Goal: Task Accomplishment & Management: Use online tool/utility

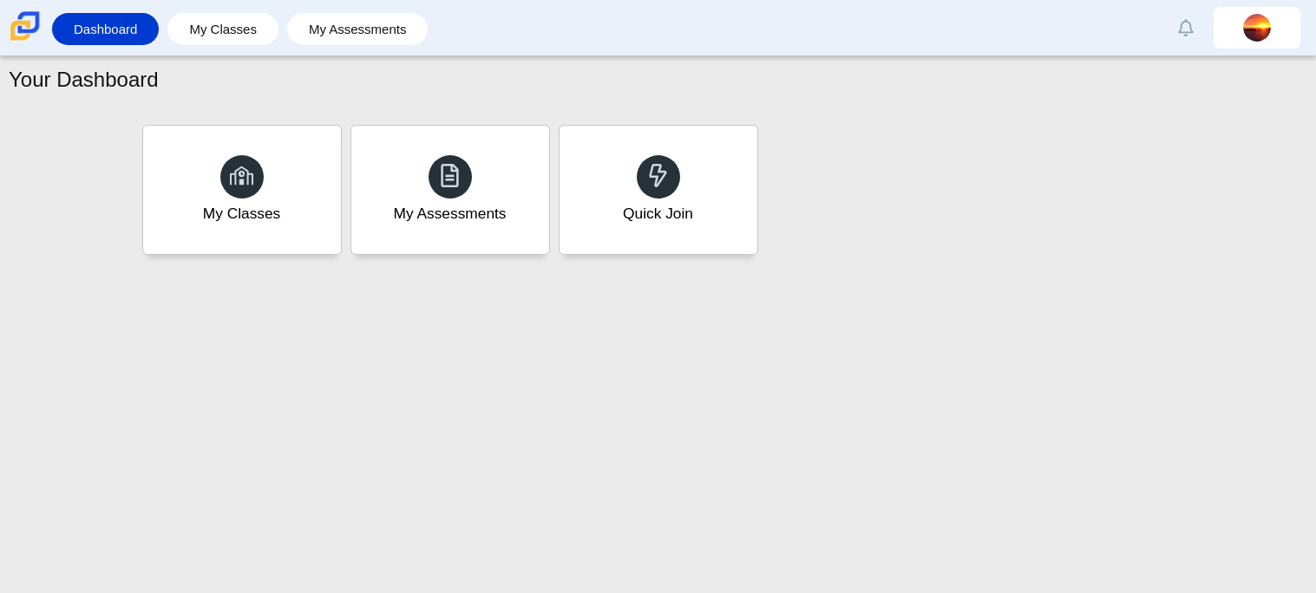
click at [675, 163] on div at bounding box center [658, 176] width 43 height 43
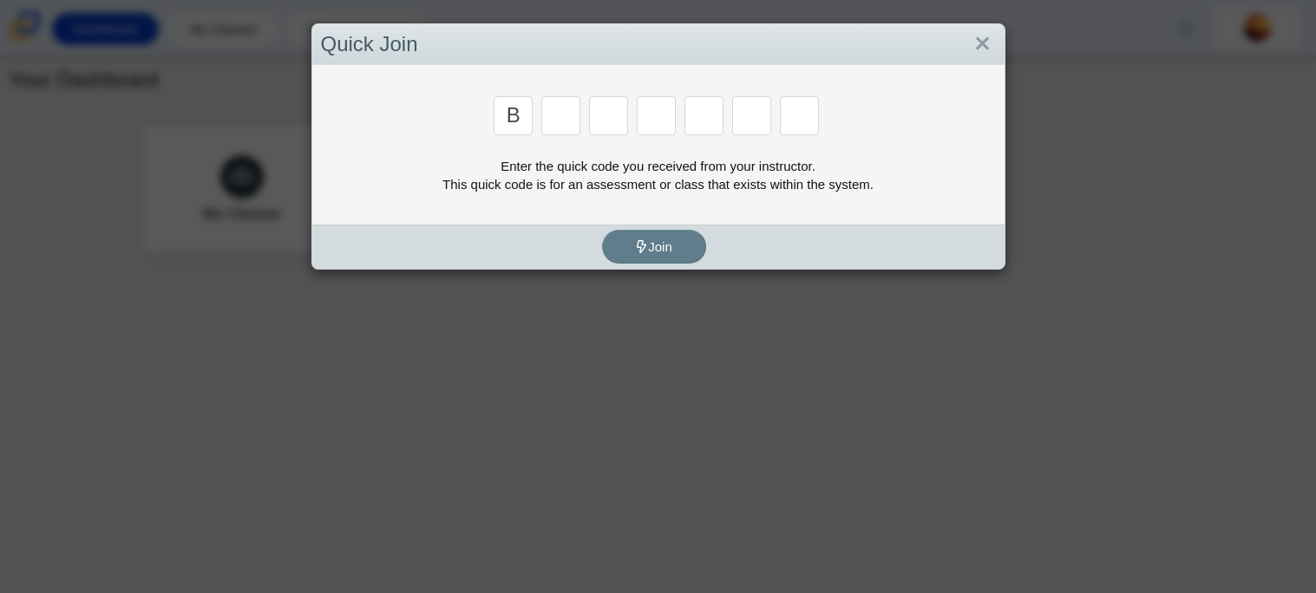
type input "b"
type input "w"
type input "8"
type input "w"
type input "z"
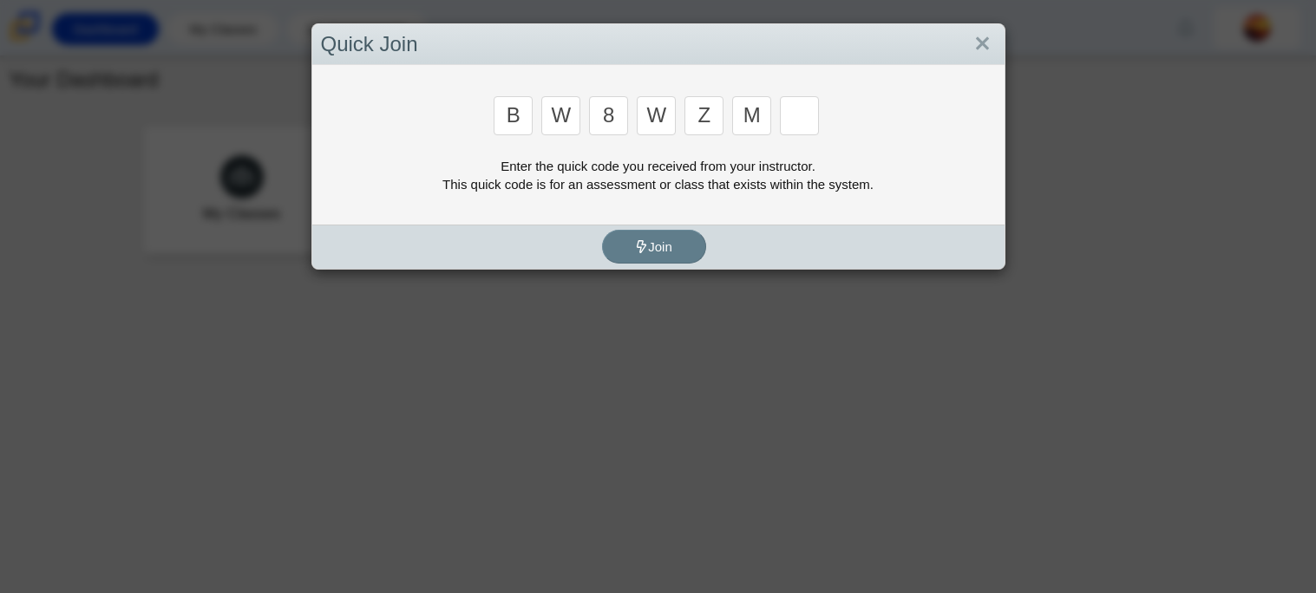
type input "m"
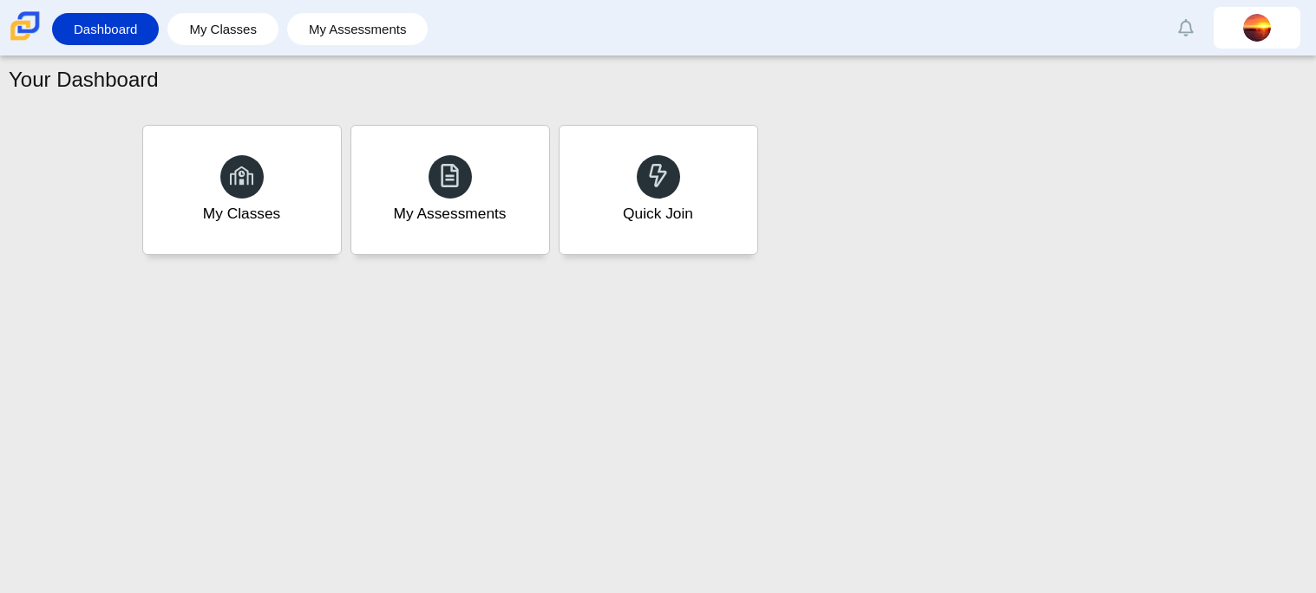
type input "v"
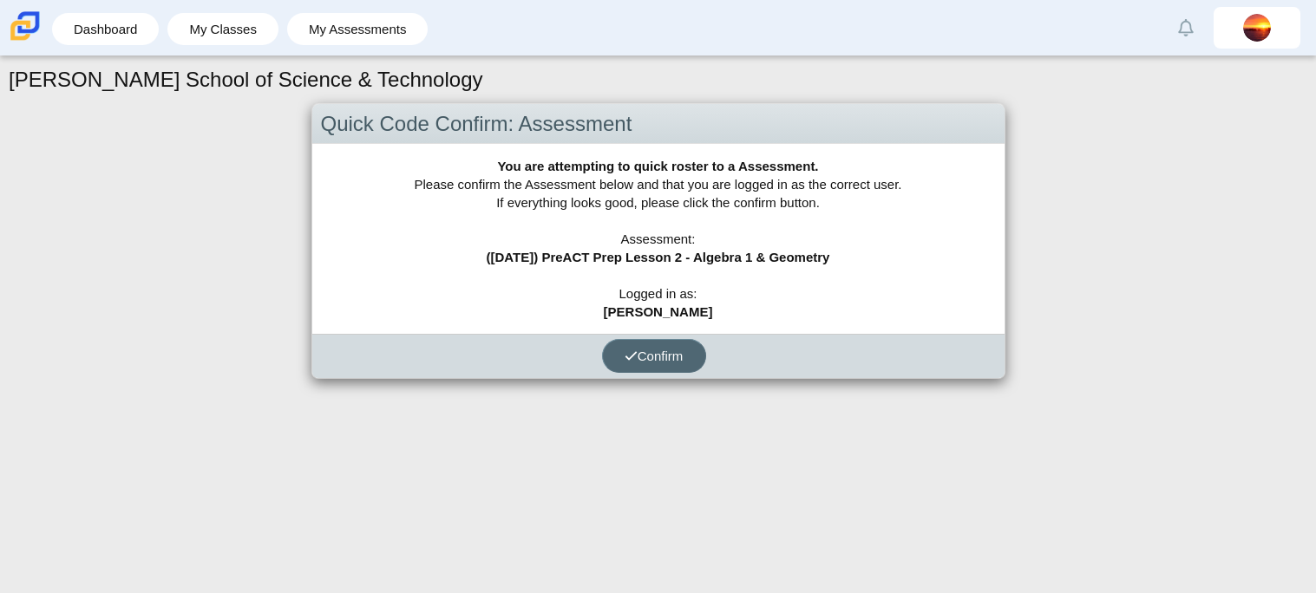
click at [659, 357] on span "Confirm" at bounding box center [654, 356] width 59 height 15
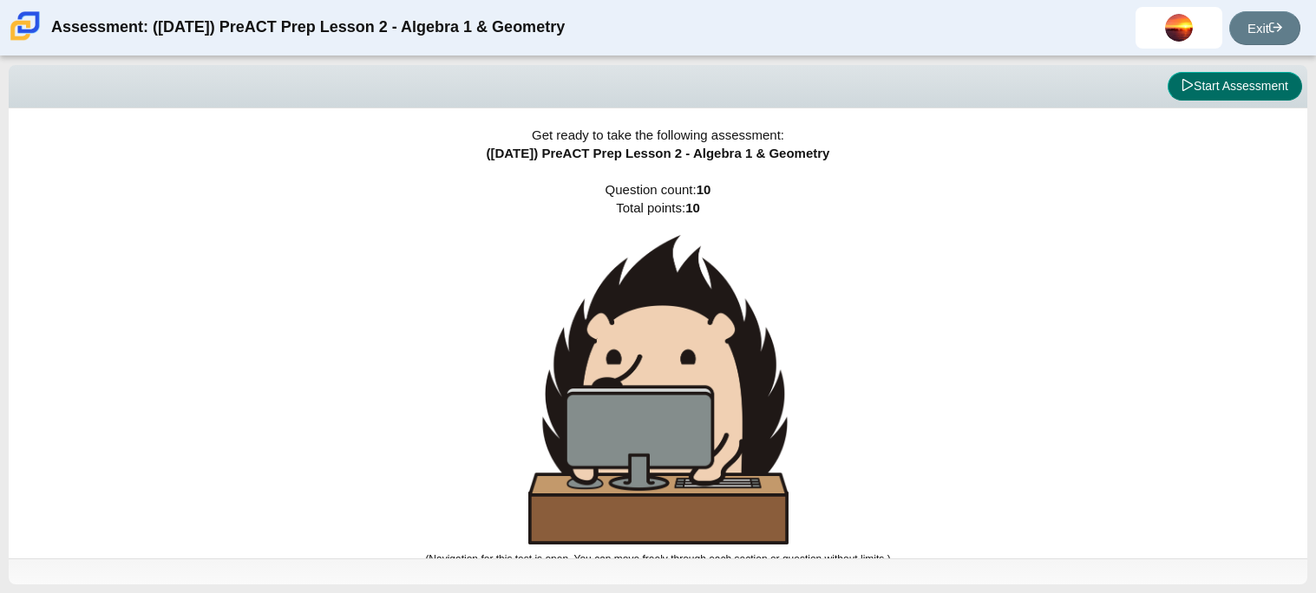
click at [1227, 83] on button "Start Assessment" at bounding box center [1234, 86] width 134 height 29
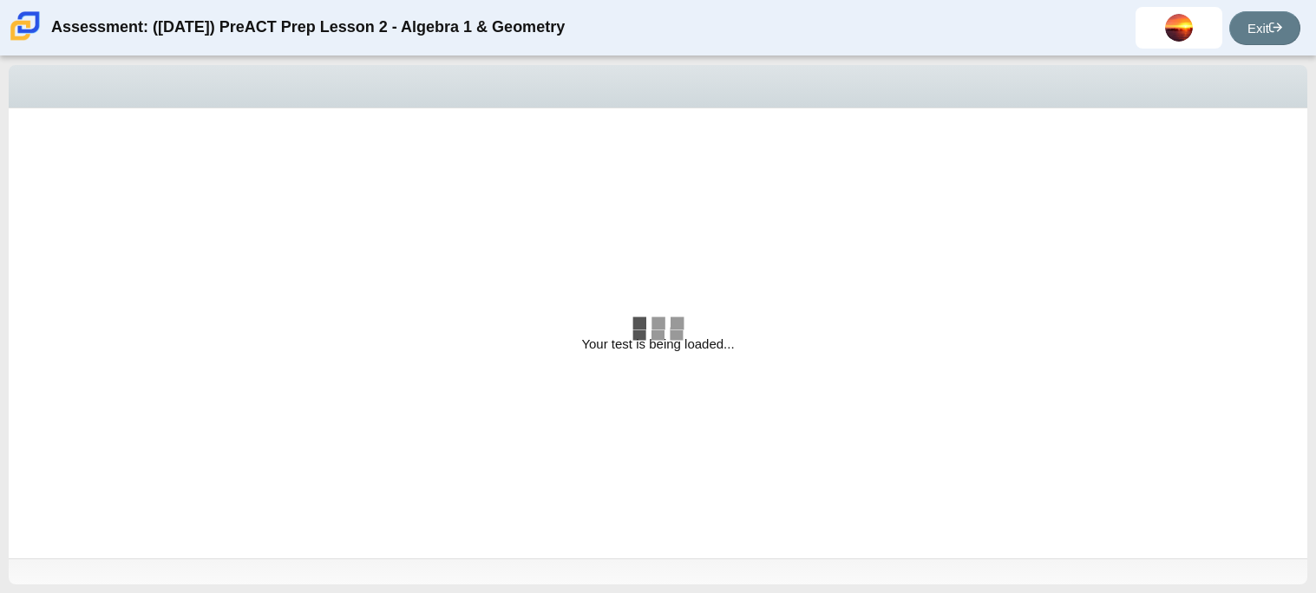
select select "bbf5d072-3e0b-44c4-9a12-6e7c9033f65b"
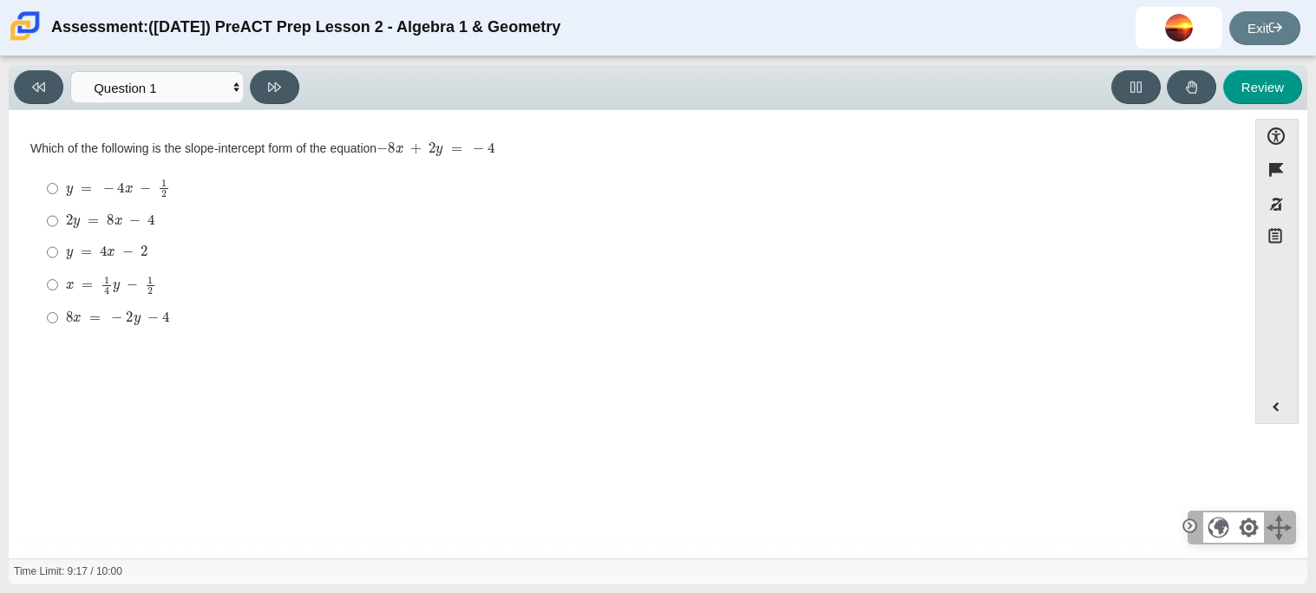
click at [74, 226] on mjx-c "Assessment items" at bounding box center [76, 224] width 7 height 10
click at [58, 226] on input "2 y = 8 x − 4 2 y = 8 x − 4" at bounding box center [52, 221] width 11 height 31
radio input "true"
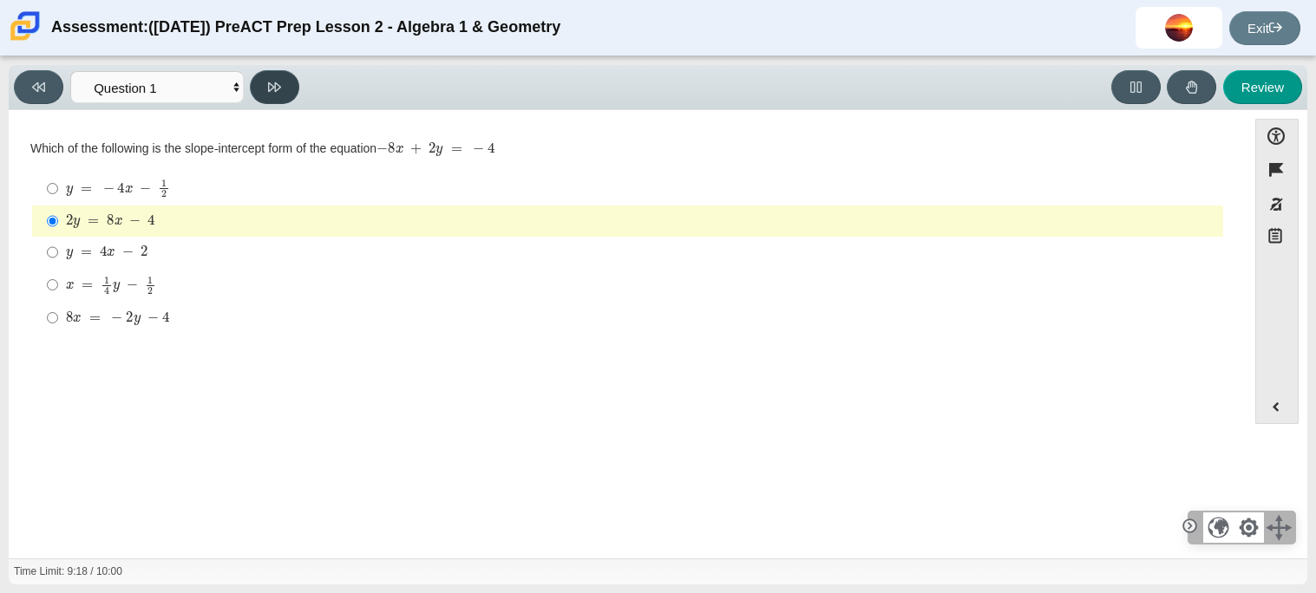
click at [282, 82] on button at bounding box center [274, 87] width 49 height 34
select select "ed62e223-81bd-4cbf-ab48-ab975844bd1f"
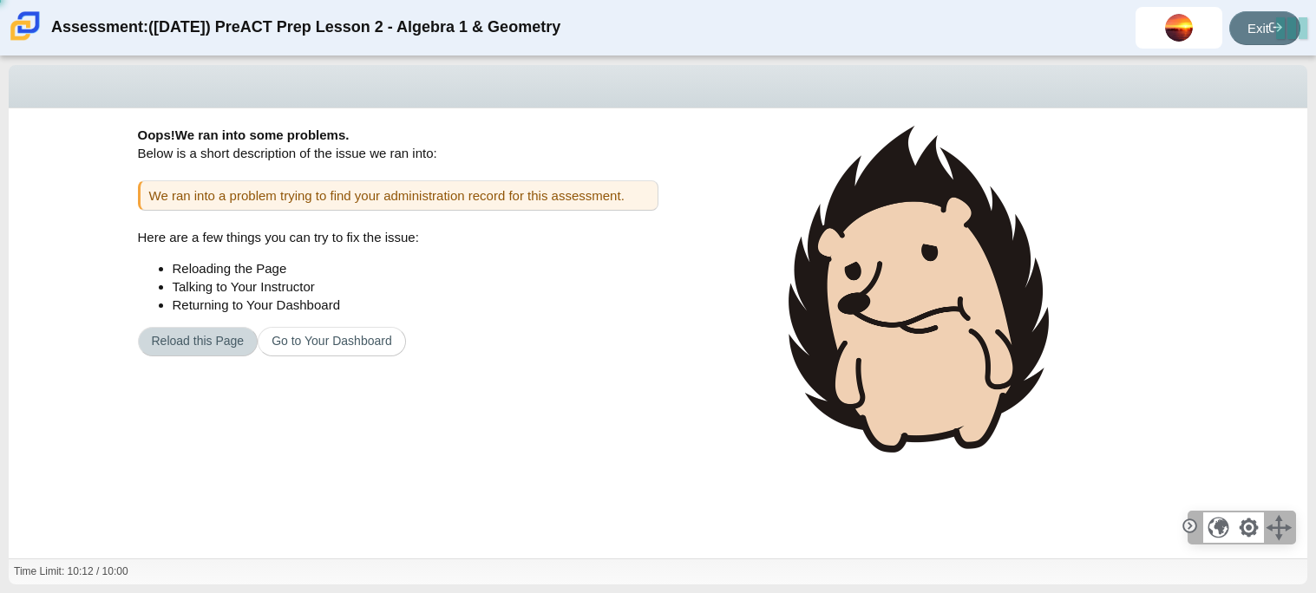
click at [230, 346] on button "Reload this Page" at bounding box center [198, 341] width 121 height 29
